Goal: Find specific page/section: Find specific page/section

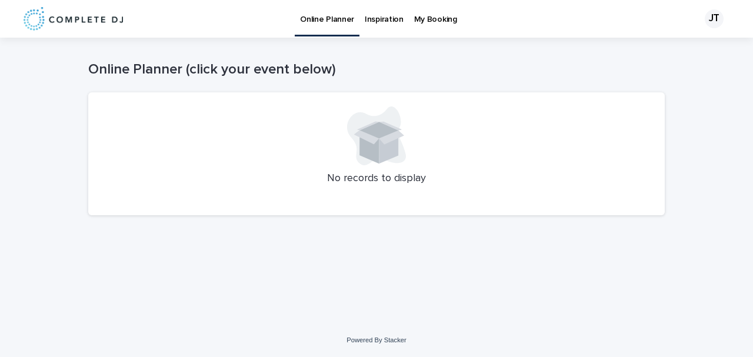
click at [421, 14] on p "My Booking" at bounding box center [435, 12] width 43 height 25
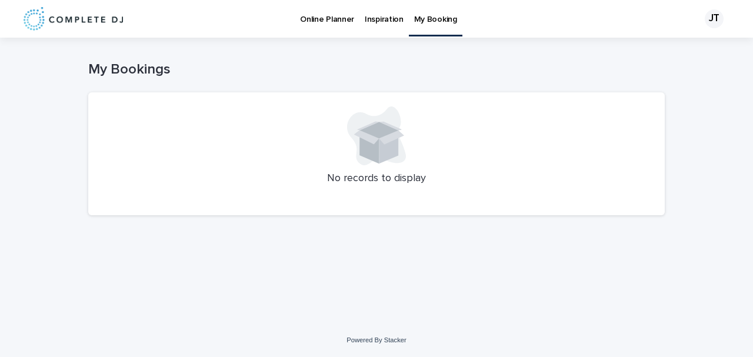
click at [341, 28] on link "Online Planner" at bounding box center [327, 18] width 65 height 36
